Goal: Find specific page/section: Find specific page/section

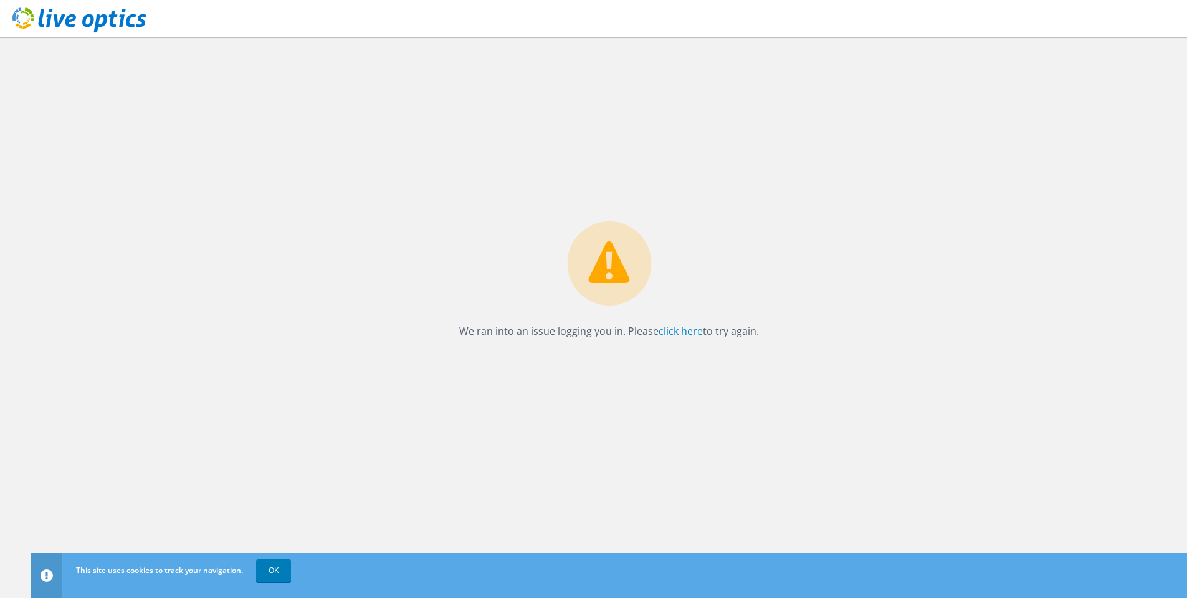
drag, startPoint x: 497, startPoint y: 366, endPoint x: 564, endPoint y: 363, distance: 67.3
click at [497, 366] on div "We ran into an issue logging you in. Please click here to try again." at bounding box center [609, 317] width 1156 height 560
click at [677, 330] on link "click here" at bounding box center [681, 331] width 44 height 14
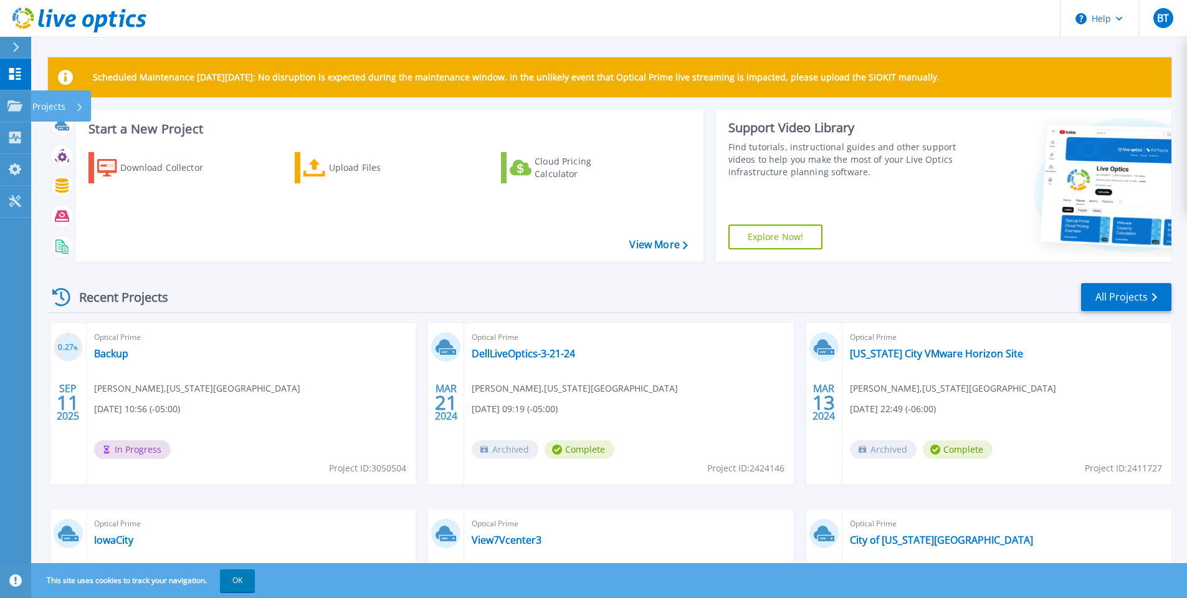
click at [50, 102] on p "Projects" at bounding box center [48, 106] width 33 height 32
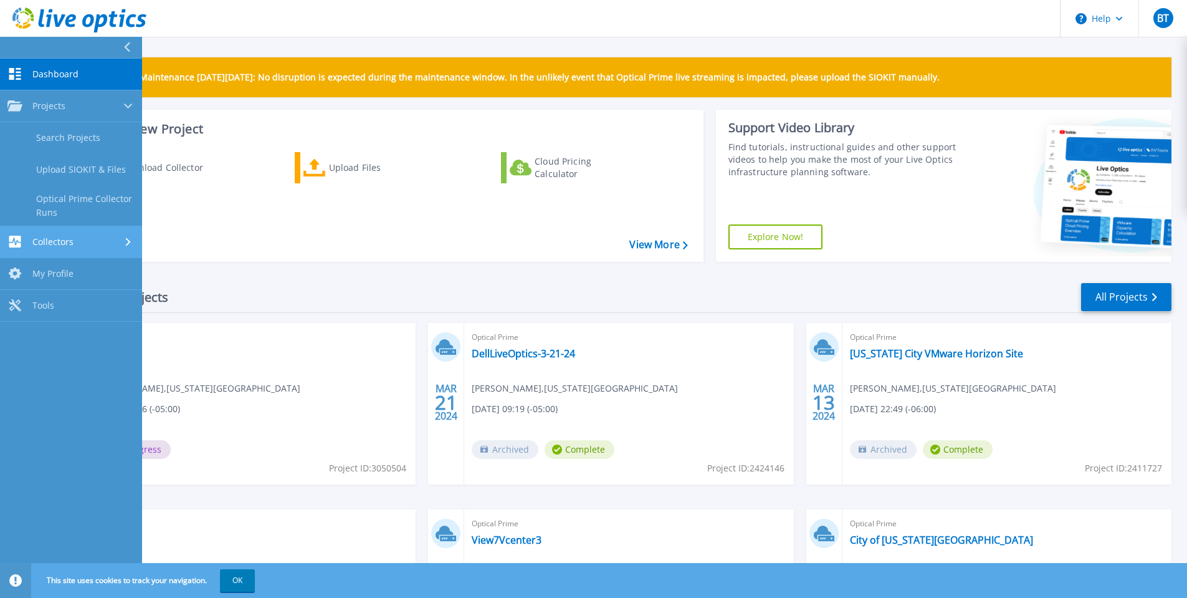
click at [100, 232] on link "Collectors Collectors" at bounding box center [71, 242] width 142 height 32
click at [288, 287] on div "Recent Projects All Projects" at bounding box center [609, 297] width 1123 height 31
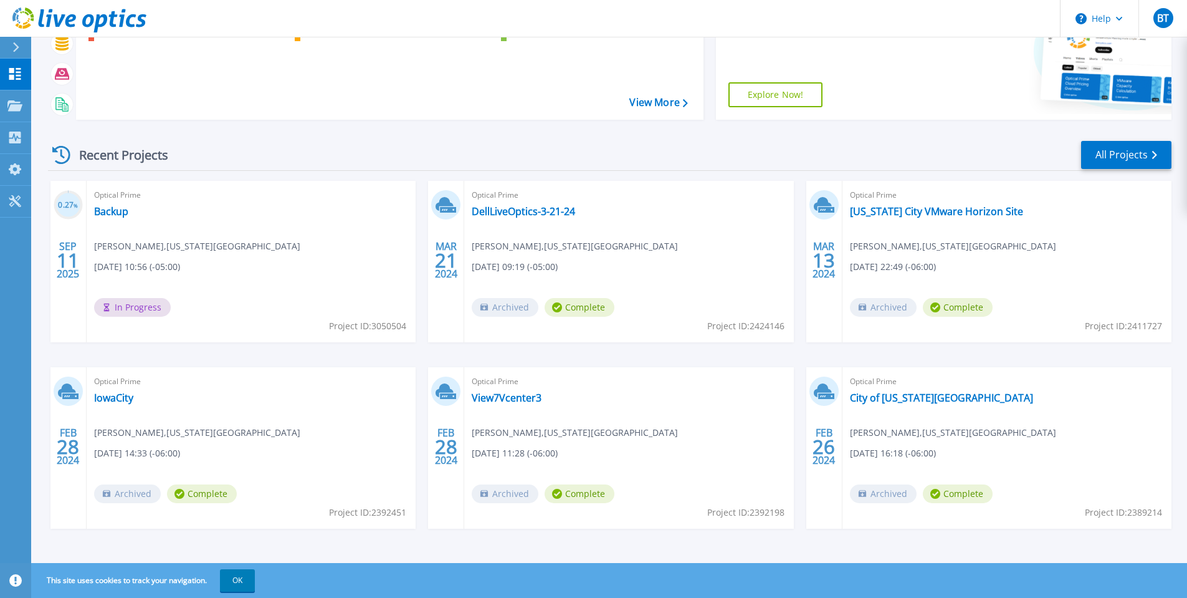
scroll to position [145, 0]
